Goal: Information Seeking & Learning: Learn about a topic

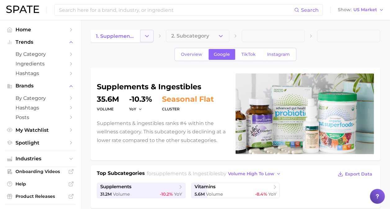
click at [147, 37] on polyline "Change Category" at bounding box center [147, 36] width 3 height 2
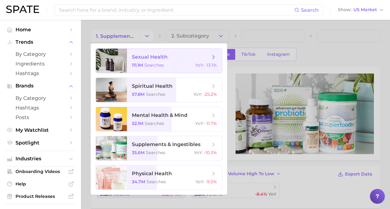
click at [215, 56] on icon at bounding box center [213, 57] width 7 height 7
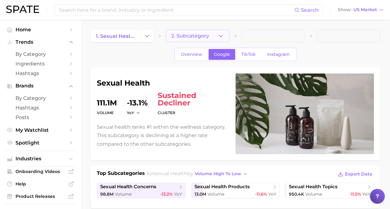
click at [220, 35] on icon "button" at bounding box center [221, 36] width 7 height 7
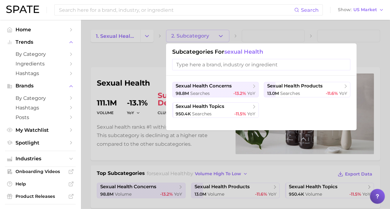
click at [132, 32] on div at bounding box center [195, 104] width 390 height 209
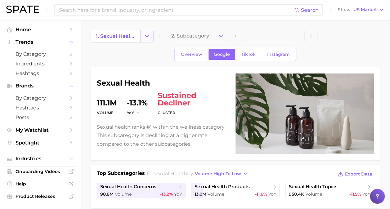
click at [151, 37] on button "Change Category" at bounding box center [146, 36] width 13 height 12
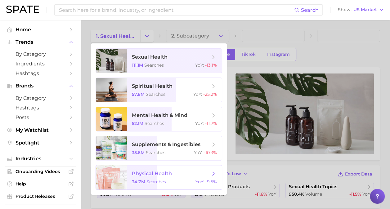
click at [212, 172] on icon at bounding box center [213, 173] width 7 height 7
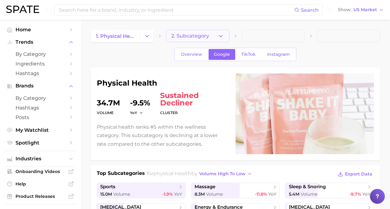
click at [222, 33] on icon "button" at bounding box center [221, 36] width 7 height 7
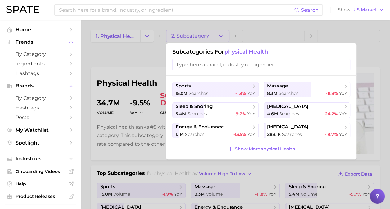
click at [142, 42] on div at bounding box center [195, 104] width 390 height 209
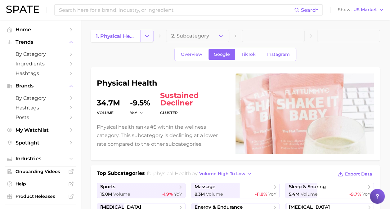
click at [148, 36] on polyline "Change Category" at bounding box center [147, 36] width 3 height 2
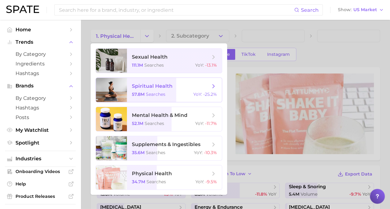
click at [179, 93] on div "57.8m searches YoY : -25.2%" at bounding box center [174, 95] width 85 height 6
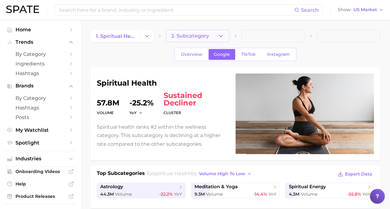
click at [220, 38] on icon "button" at bounding box center [221, 36] width 7 height 7
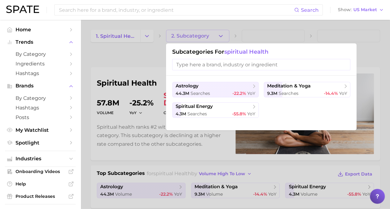
click at [114, 72] on div at bounding box center [195, 104] width 390 height 209
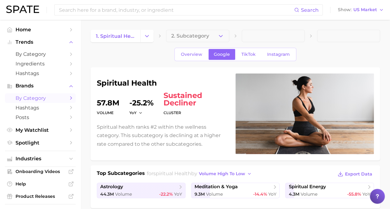
click at [60, 97] on span "by Category" at bounding box center [41, 98] width 50 height 6
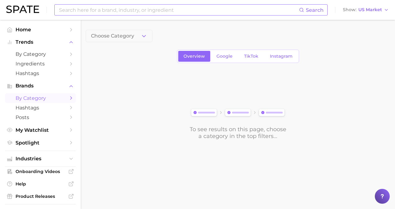
click at [107, 7] on input at bounding box center [178, 10] width 241 height 11
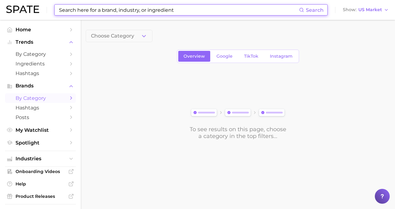
type input "g"
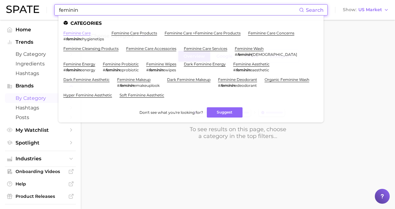
type input "feminin"
click at [81, 33] on link "feminine care" at bounding box center [76, 33] width 27 height 5
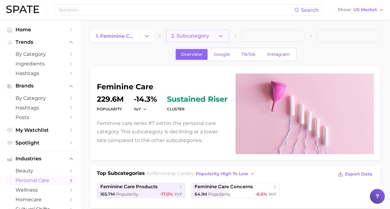
click at [219, 36] on icon "button" at bounding box center [221, 36] width 7 height 7
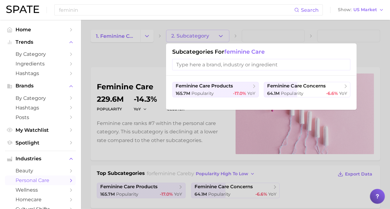
click at [219, 36] on div at bounding box center [195, 104] width 390 height 209
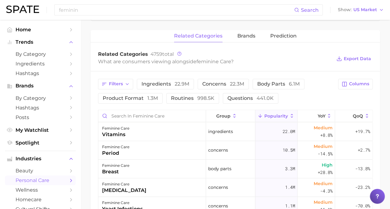
scroll to position [189, 0]
click at [227, 82] on span "concerns 22.3m" at bounding box center [223, 83] width 42 height 5
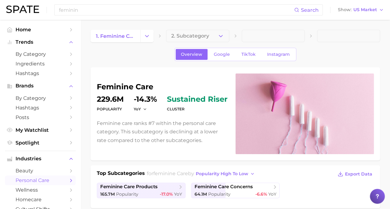
scroll to position [0, 0]
click at [218, 56] on span "Google" at bounding box center [222, 54] width 16 height 5
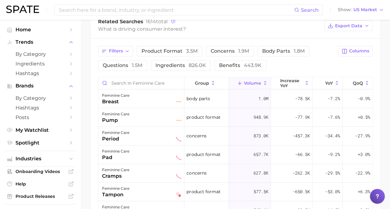
scroll to position [273, 0]
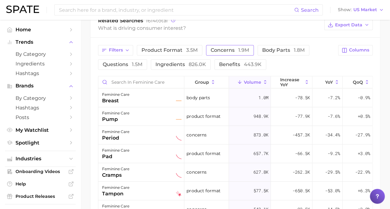
click at [222, 47] on span "concerns 1.9m" at bounding box center [230, 50] width 38 height 6
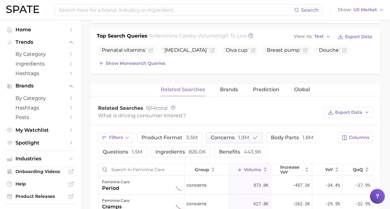
scroll to position [167, 0]
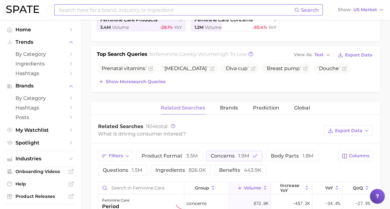
click at [144, 10] on input at bounding box center [176, 10] width 236 height 11
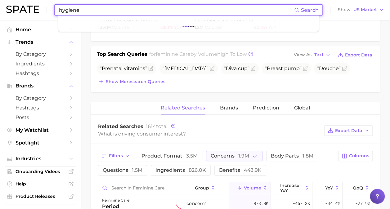
type input "hygiene"
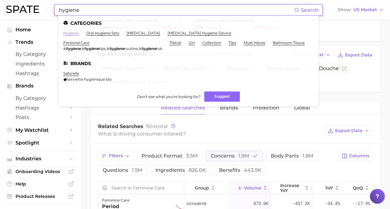
click at [70, 31] on link "hygiene" at bounding box center [71, 33] width 16 height 5
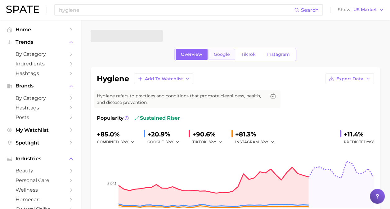
click at [224, 56] on span "Google" at bounding box center [222, 54] width 16 height 5
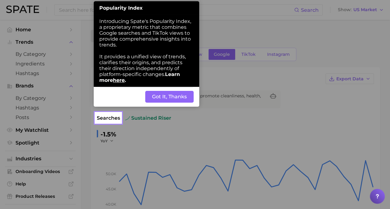
click at [164, 96] on button "Got It, Thanks" at bounding box center [169, 97] width 48 height 12
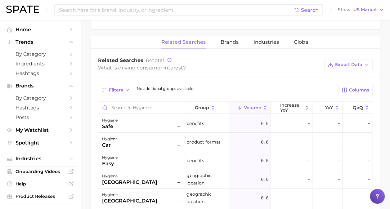
scroll to position [267, 0]
click at [210, 107] on icon at bounding box center [213, 108] width 6 height 6
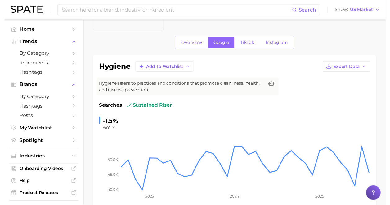
scroll to position [0, 0]
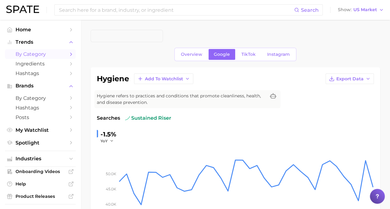
click at [48, 54] on span "by Category" at bounding box center [41, 54] width 50 height 6
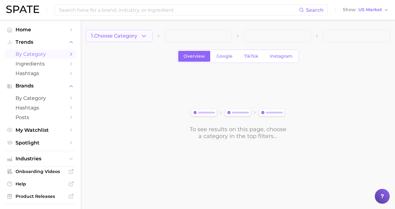
click at [135, 34] on span "1. Choose Category" at bounding box center [114, 36] width 46 height 6
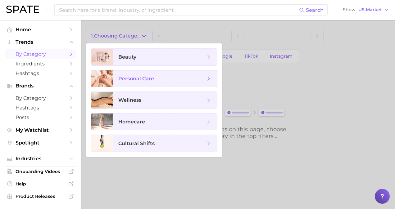
click at [163, 78] on span "personal care" at bounding box center [161, 78] width 87 height 7
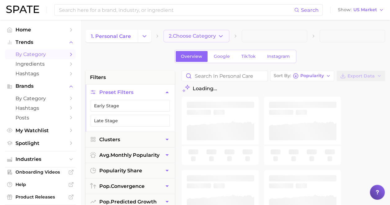
click at [213, 35] on span "2. Choose Category" at bounding box center [192, 36] width 47 height 6
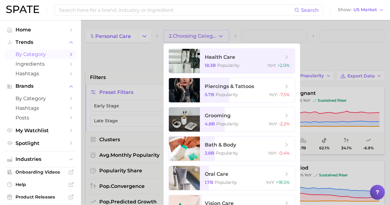
click at [139, 52] on div at bounding box center [195, 102] width 390 height 205
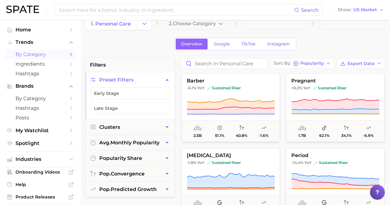
scroll to position [17, 0]
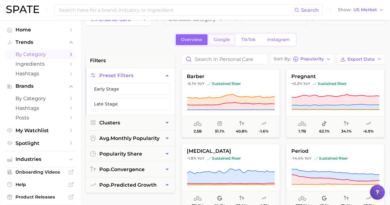
click at [224, 39] on span "Google" at bounding box center [222, 39] width 16 height 5
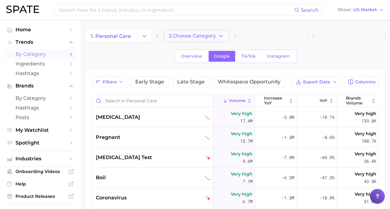
click at [194, 34] on span "2. Choose Category" at bounding box center [192, 36] width 47 height 6
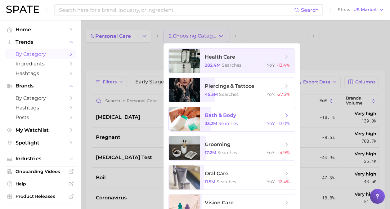
click at [246, 117] on span "bath & body" at bounding box center [244, 115] width 78 height 7
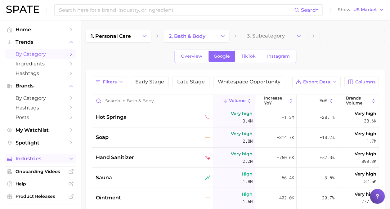
click at [35, 156] on button "Industries" at bounding box center [40, 158] width 71 height 9
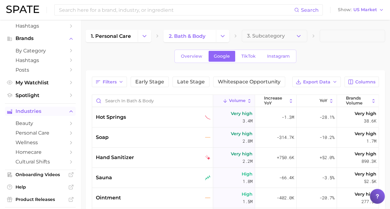
scroll to position [51, 0]
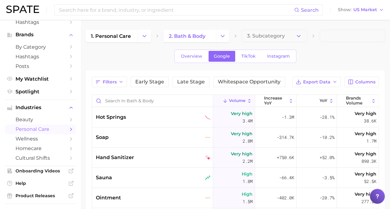
click at [43, 127] on span "personal care" at bounding box center [41, 129] width 50 height 6
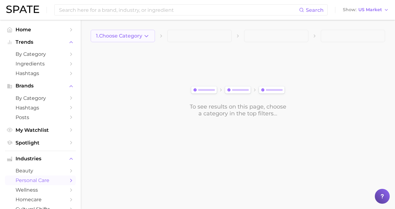
click at [147, 35] on icon "button" at bounding box center [146, 36] width 7 height 7
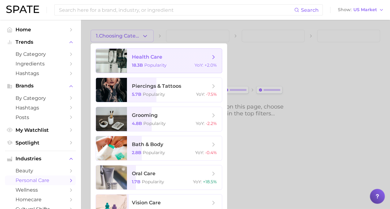
click at [186, 64] on div "18.3b Popularity YoY : +2.0%" at bounding box center [174, 65] width 85 height 6
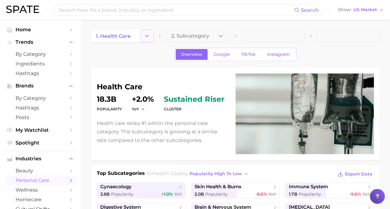
click at [150, 34] on icon "Change Category" at bounding box center [147, 36] width 7 height 7
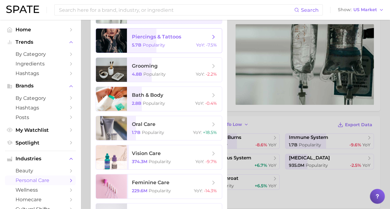
scroll to position [51, 0]
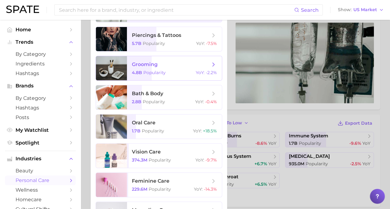
click at [184, 70] on div "4.8b Popularity YoY : -2.2%" at bounding box center [174, 73] width 85 height 6
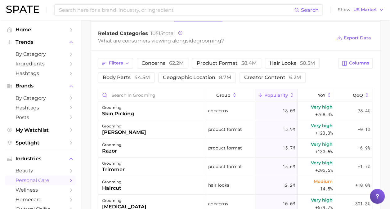
scroll to position [232, 0]
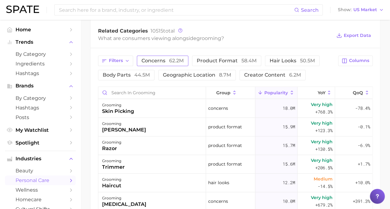
click at [159, 58] on span "concerns 62.2m" at bounding box center [163, 60] width 42 height 5
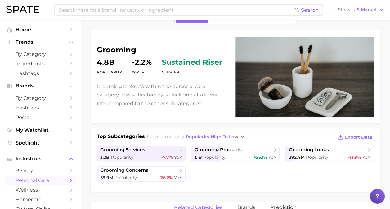
scroll to position [0, 0]
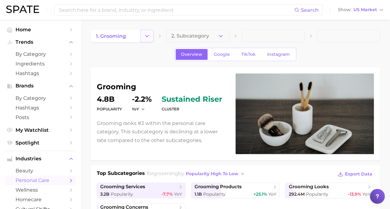
click at [149, 37] on icon "Change Category" at bounding box center [147, 36] width 7 height 7
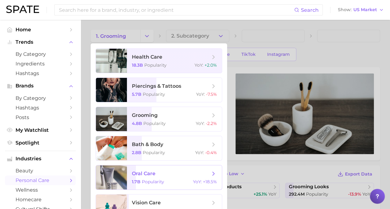
click at [170, 174] on span "oral care" at bounding box center [171, 173] width 78 height 7
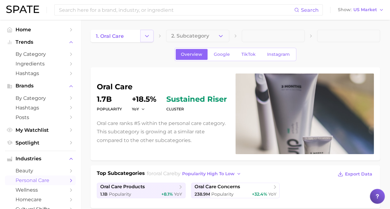
click at [147, 35] on icon "Change Category" at bounding box center [147, 36] width 7 height 7
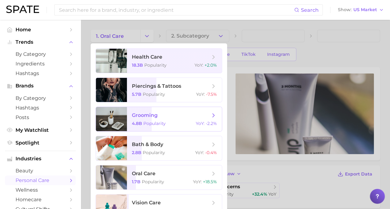
click at [176, 115] on span "grooming" at bounding box center [171, 115] width 78 height 7
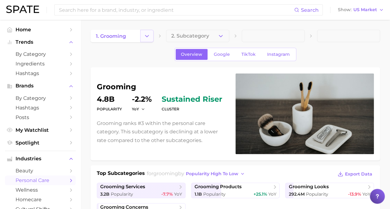
click at [150, 34] on icon "Change Category" at bounding box center [147, 36] width 7 height 7
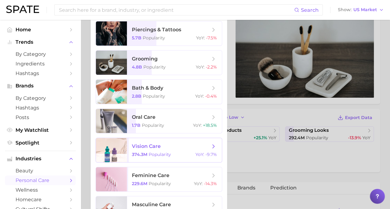
scroll to position [57, 0]
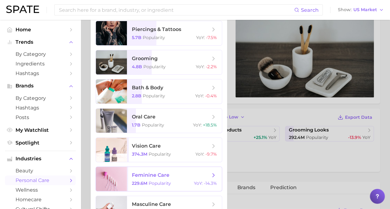
click at [204, 174] on span "feminine care" at bounding box center [171, 175] width 78 height 7
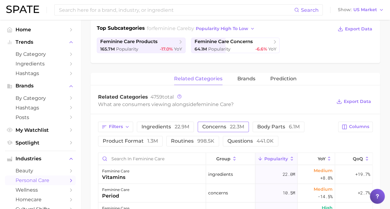
click at [209, 122] on button "concerns 22.3m" at bounding box center [223, 127] width 51 height 11
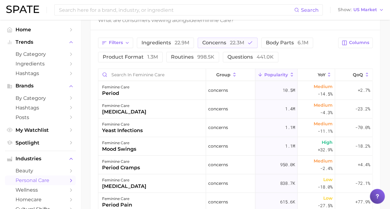
scroll to position [230, 0]
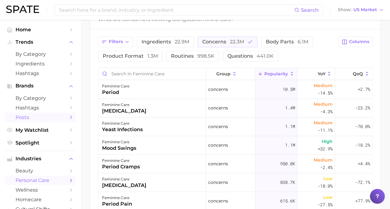
click at [37, 118] on span "Posts" at bounding box center [41, 118] width 50 height 6
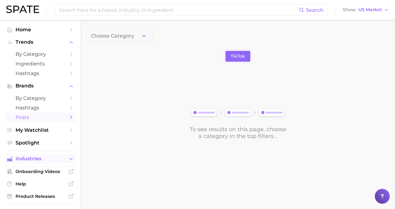
click at [50, 160] on span "Industries" at bounding box center [41, 159] width 50 height 6
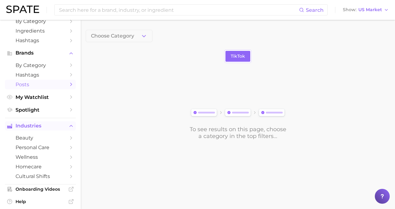
scroll to position [34, 0]
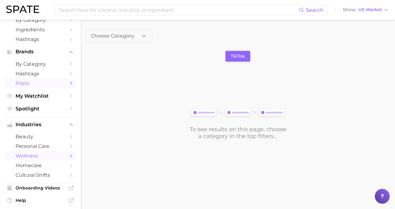
click at [66, 154] on link "wellness" at bounding box center [40, 156] width 71 height 10
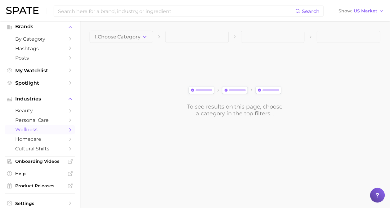
scroll to position [63, 0]
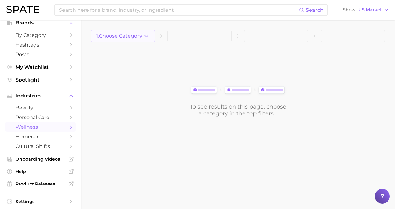
click at [147, 38] on icon "button" at bounding box center [146, 36] width 7 height 7
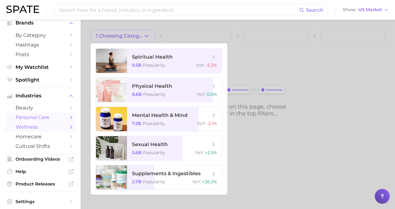
click at [51, 119] on span "personal care" at bounding box center [41, 118] width 50 height 6
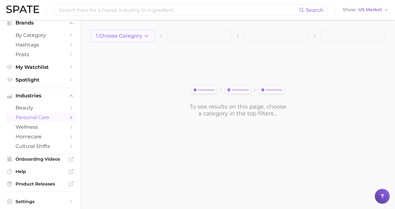
click at [145, 37] on icon "button" at bounding box center [146, 36] width 7 height 7
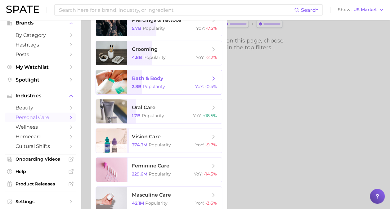
scroll to position [66, 0]
click at [177, 168] on span "feminine care" at bounding box center [171, 165] width 78 height 7
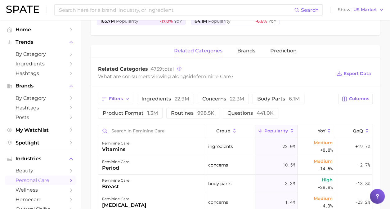
scroll to position [186, 0]
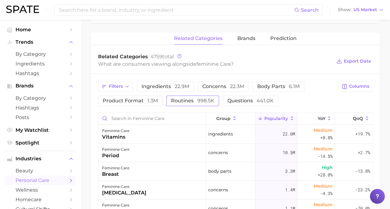
click at [184, 99] on span "routines 998.5k" at bounding box center [192, 100] width 43 height 5
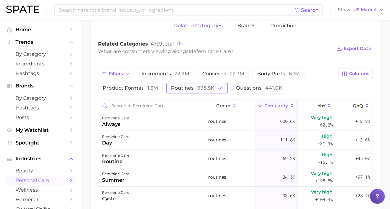
scroll to position [198, 0]
click at [237, 86] on span "questions 441.0k" at bounding box center [259, 88] width 46 height 5
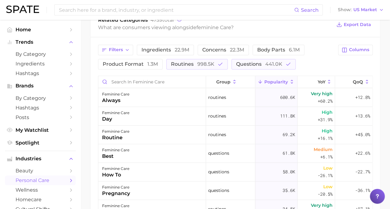
scroll to position [223, 0]
click at [181, 64] on span "routines 998.5k" at bounding box center [192, 63] width 43 height 5
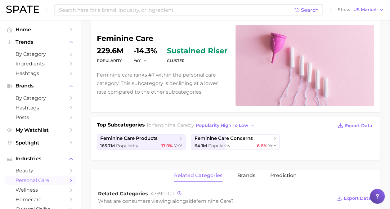
scroll to position [0, 0]
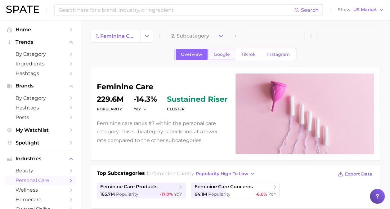
click at [221, 55] on span "Google" at bounding box center [222, 54] width 16 height 5
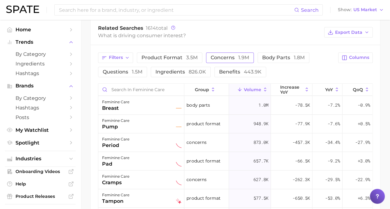
click at [240, 55] on span "1.9m" at bounding box center [243, 58] width 11 height 6
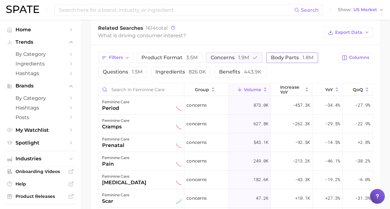
click at [289, 55] on span "body parts 1.8m" at bounding box center [292, 58] width 43 height 6
click at [216, 52] on button "concerns 1.9m" at bounding box center [234, 57] width 57 height 11
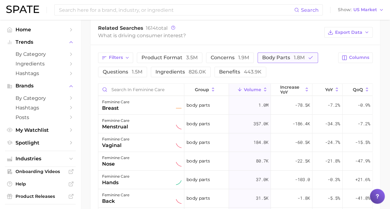
click at [268, 55] on span "body parts 1.8m" at bounding box center [283, 58] width 43 height 6
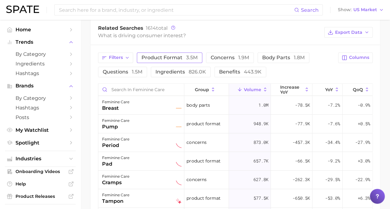
click at [170, 55] on span "product format 3.5m" at bounding box center [170, 58] width 56 height 6
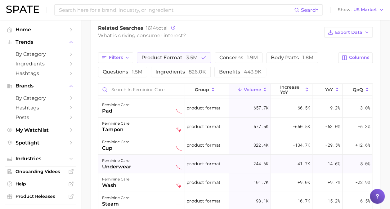
scroll to position [11, 0]
